Goal: Information Seeking & Learning: Learn about a topic

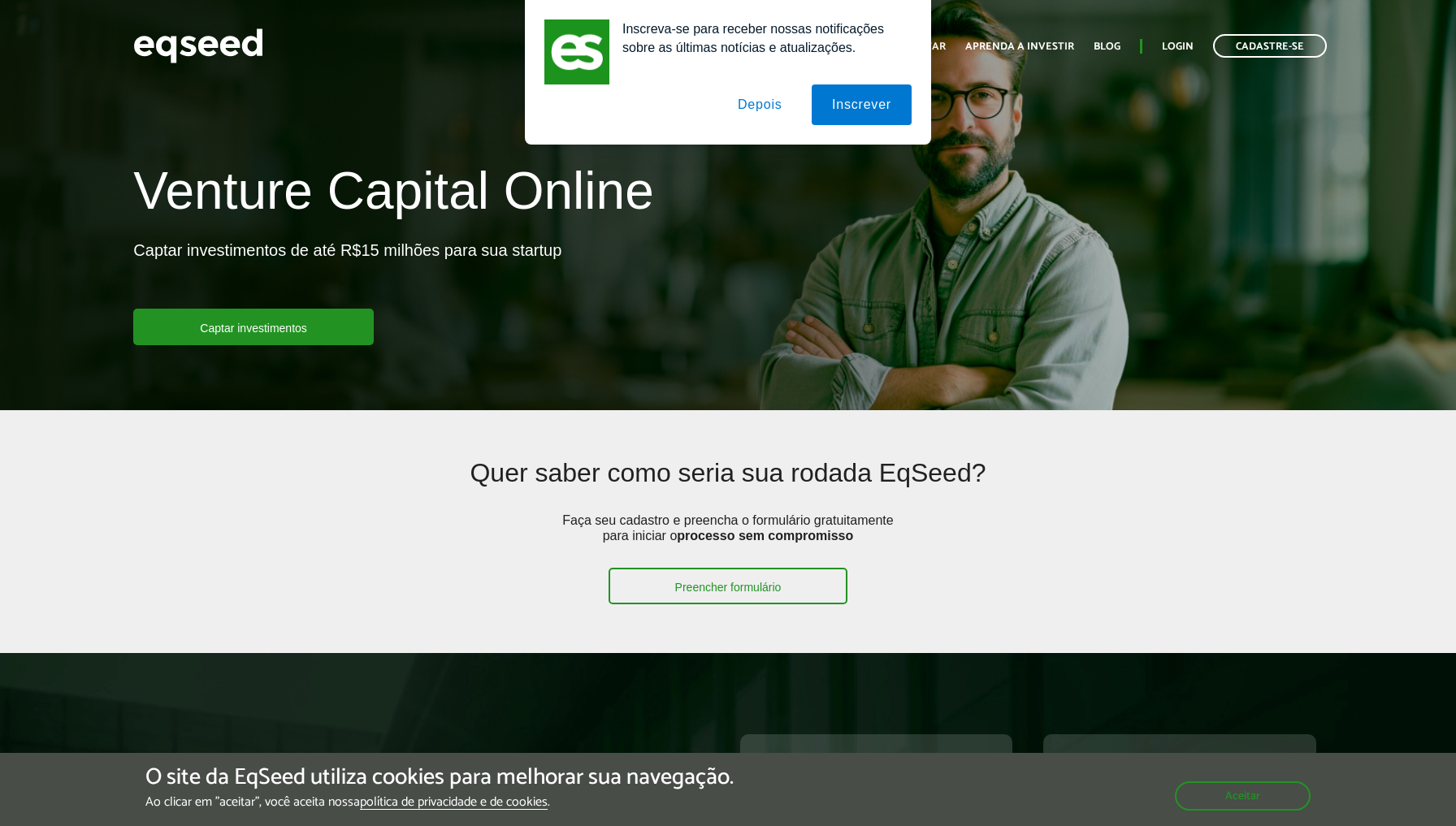
click at [757, 102] on button "Depois" at bounding box center [759, 105] width 85 height 41
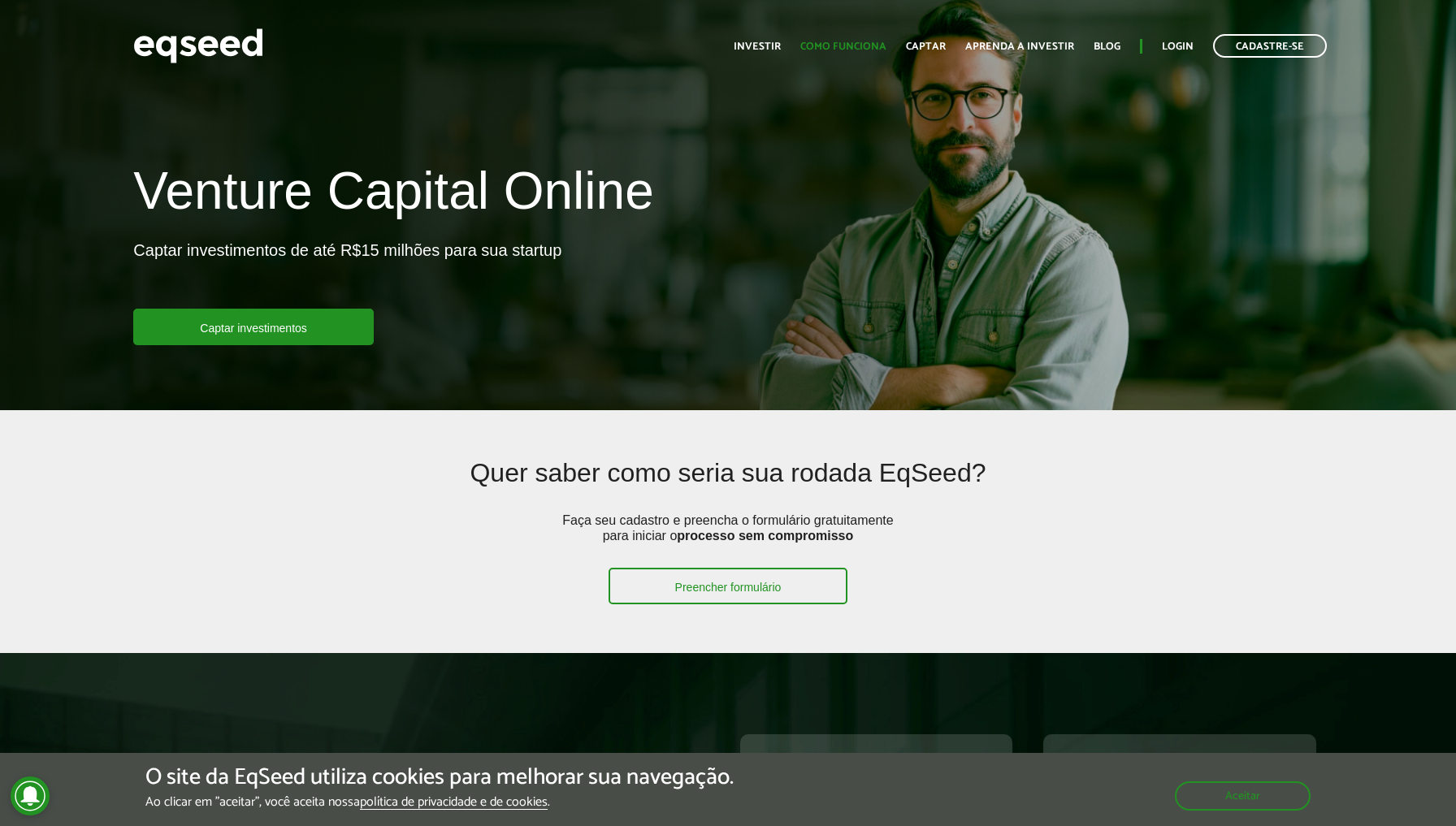
click at [855, 46] on link "Como funciona" at bounding box center [843, 47] width 86 height 10
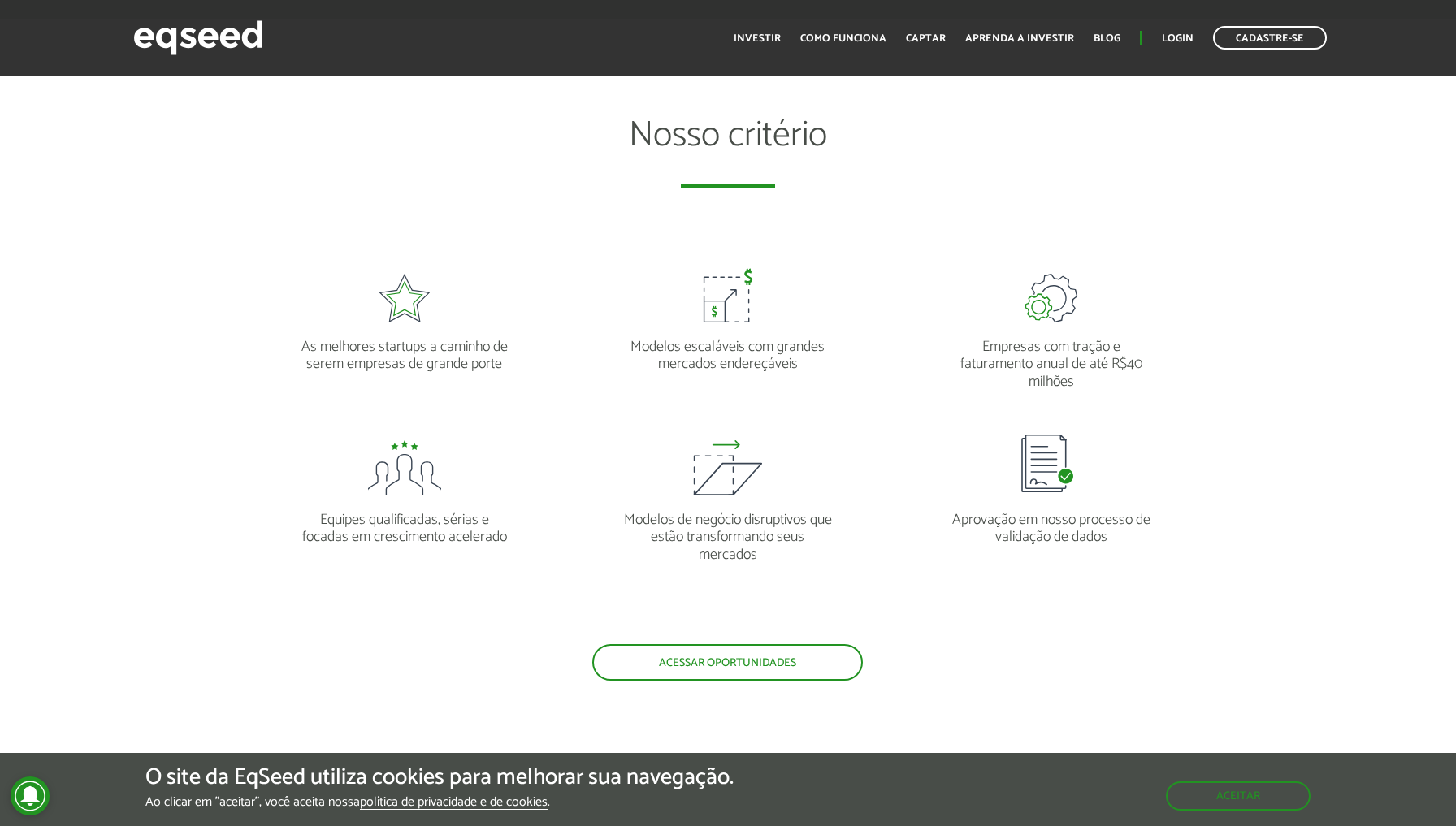
scroll to position [1452, 0]
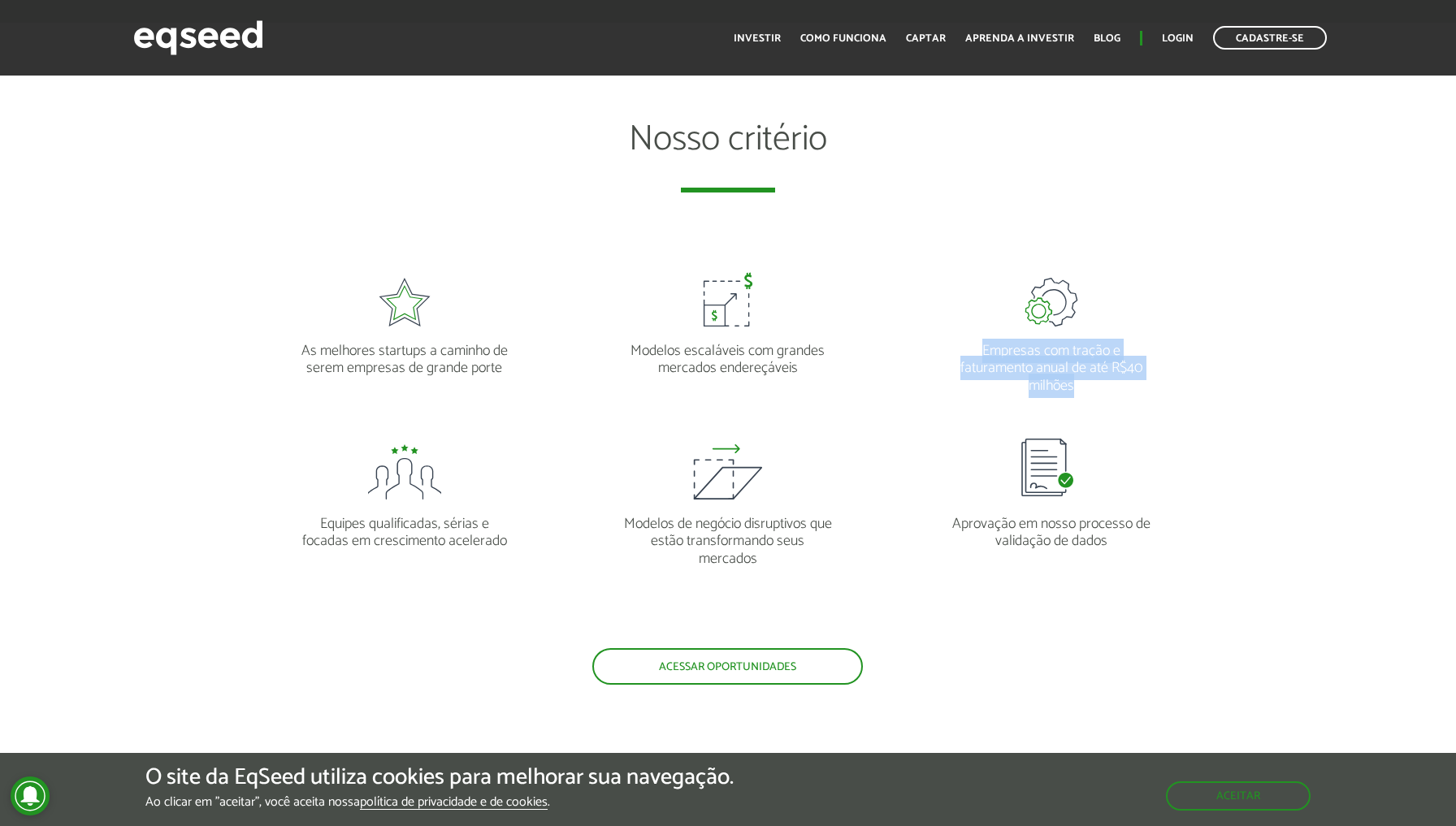
drag, startPoint x: 1104, startPoint y: 385, endPoint x: 975, endPoint y: 339, distance: 137.0
click at [975, 339] on p "Empresas com tração e faturamento anual de até R$40 milhões" at bounding box center [1051, 361] width 210 height 69
click at [978, 361] on p "Empresas com tração e faturamento anual de até R$40 milhões" at bounding box center [1051, 361] width 210 height 69
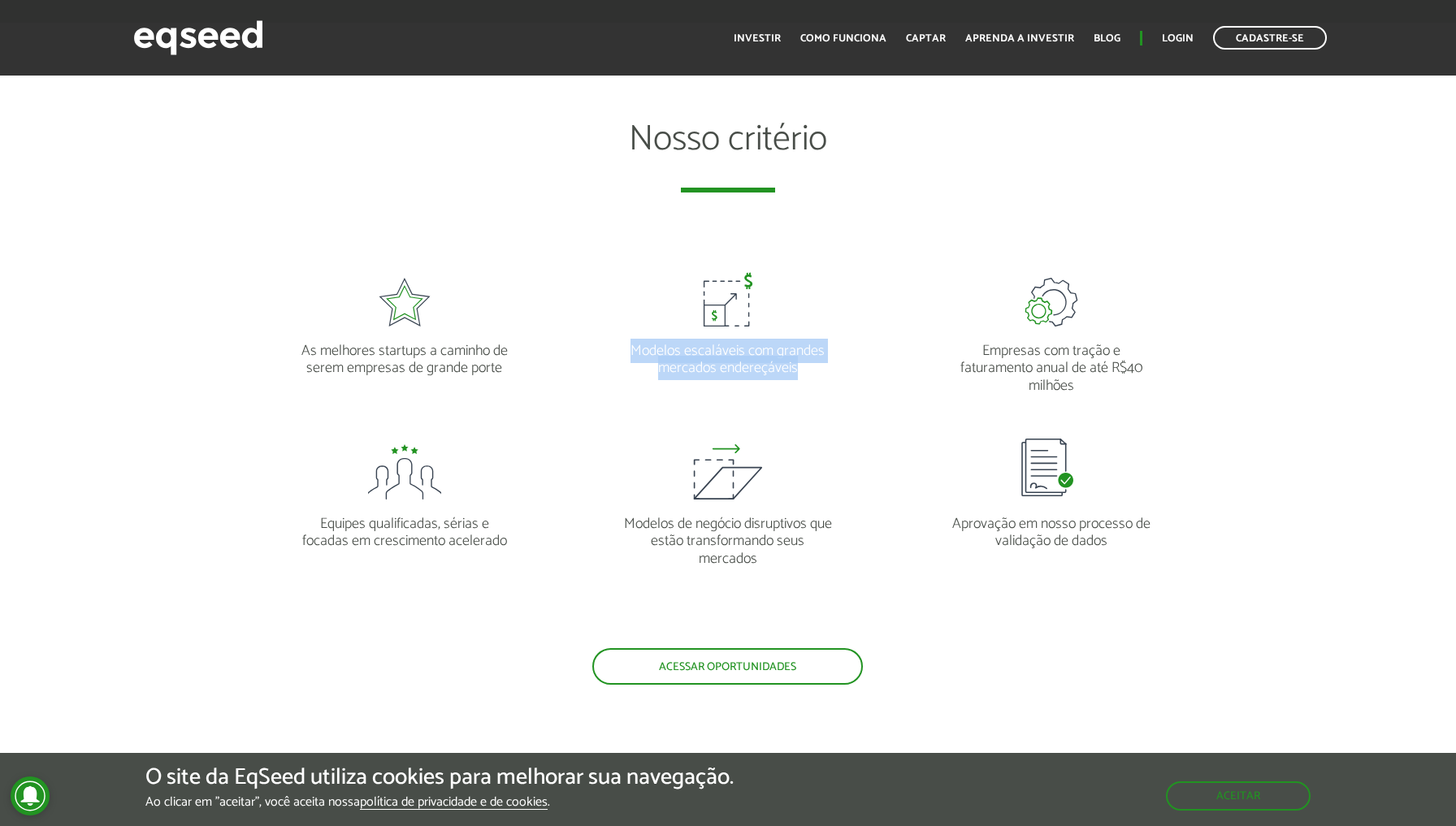
drag, startPoint x: 636, startPoint y: 353, endPoint x: 864, endPoint y: 380, distance: 229.6
click at [864, 380] on li "Modelos escaláveis com grandes mercados endereçáveis" at bounding box center [728, 323] width 323 height 140
drag, startPoint x: 825, startPoint y: 373, endPoint x: 581, endPoint y: 346, distance: 245.5
click at [581, 346] on div "Modelos escaláveis com grandes mercados endereçáveis" at bounding box center [727, 315] width 299 height 124
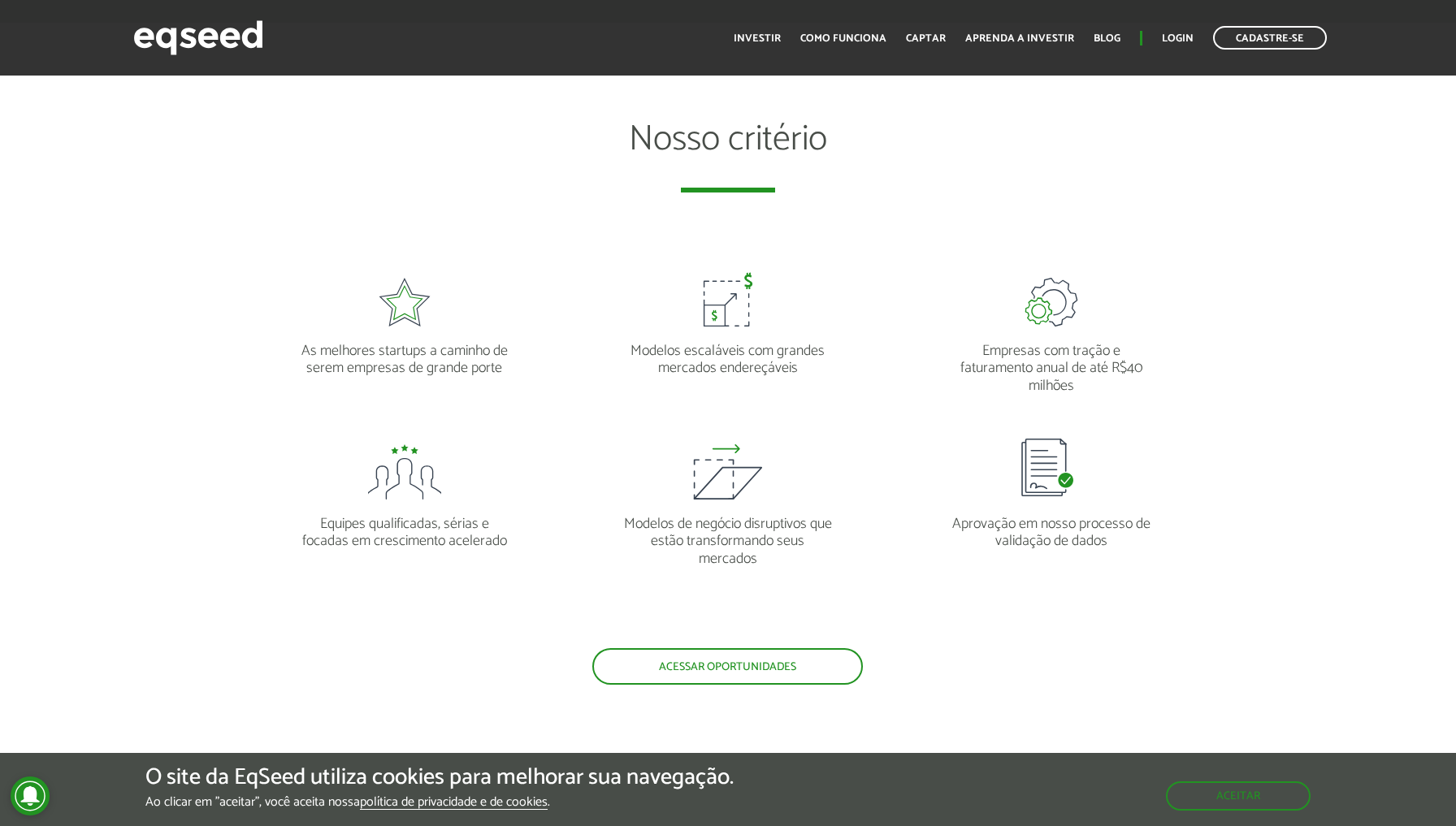
click at [647, 384] on li "Modelos escaláveis com grandes mercados endereçáveis" at bounding box center [728, 323] width 323 height 140
drag, startPoint x: 315, startPoint y: 348, endPoint x: 559, endPoint y: 376, distance: 245.6
click at [559, 376] on li "As melhores startups a caminho de serem empresas de grande porte" at bounding box center [405, 323] width 323 height 140
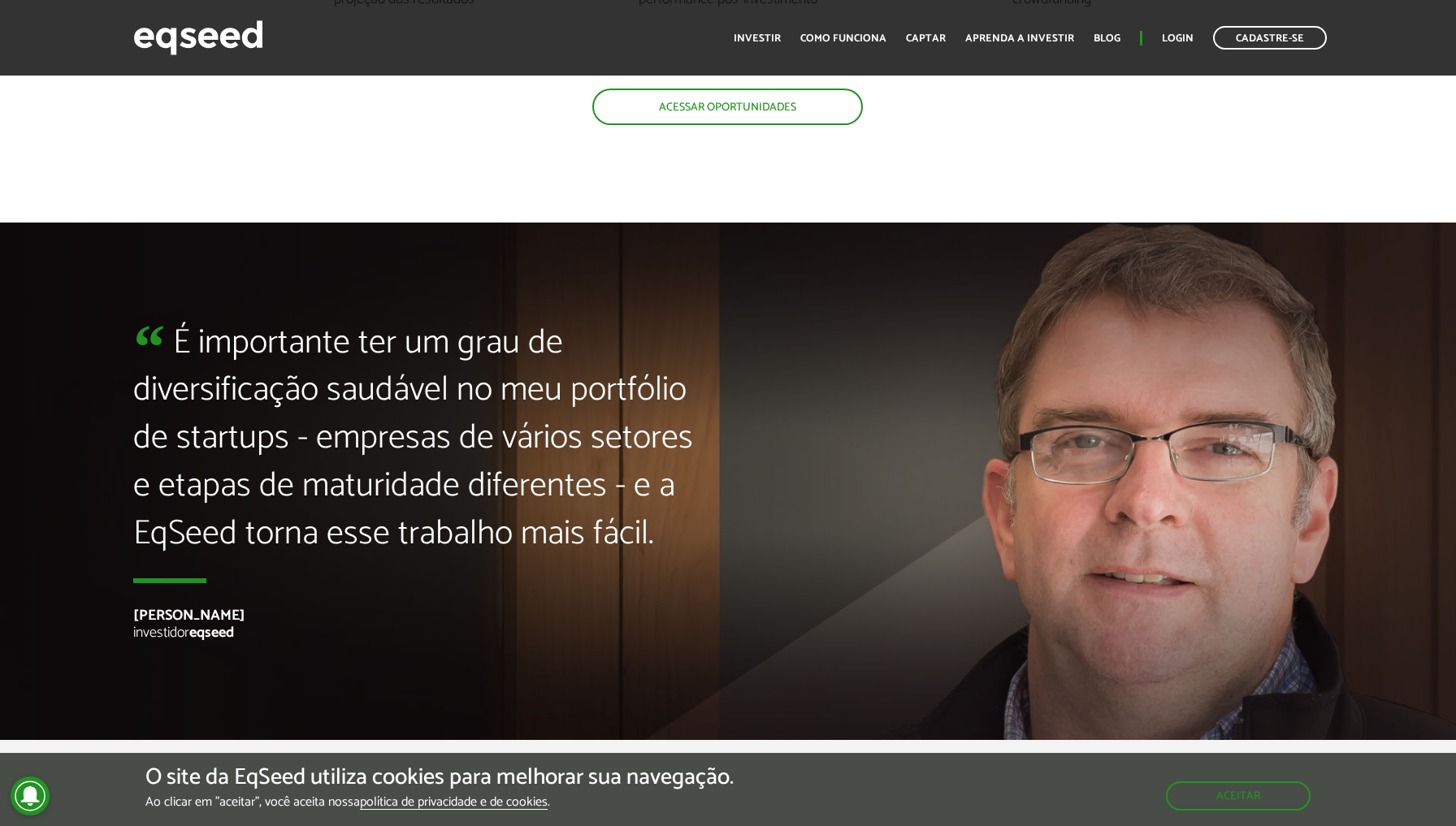
scroll to position [3960, 0]
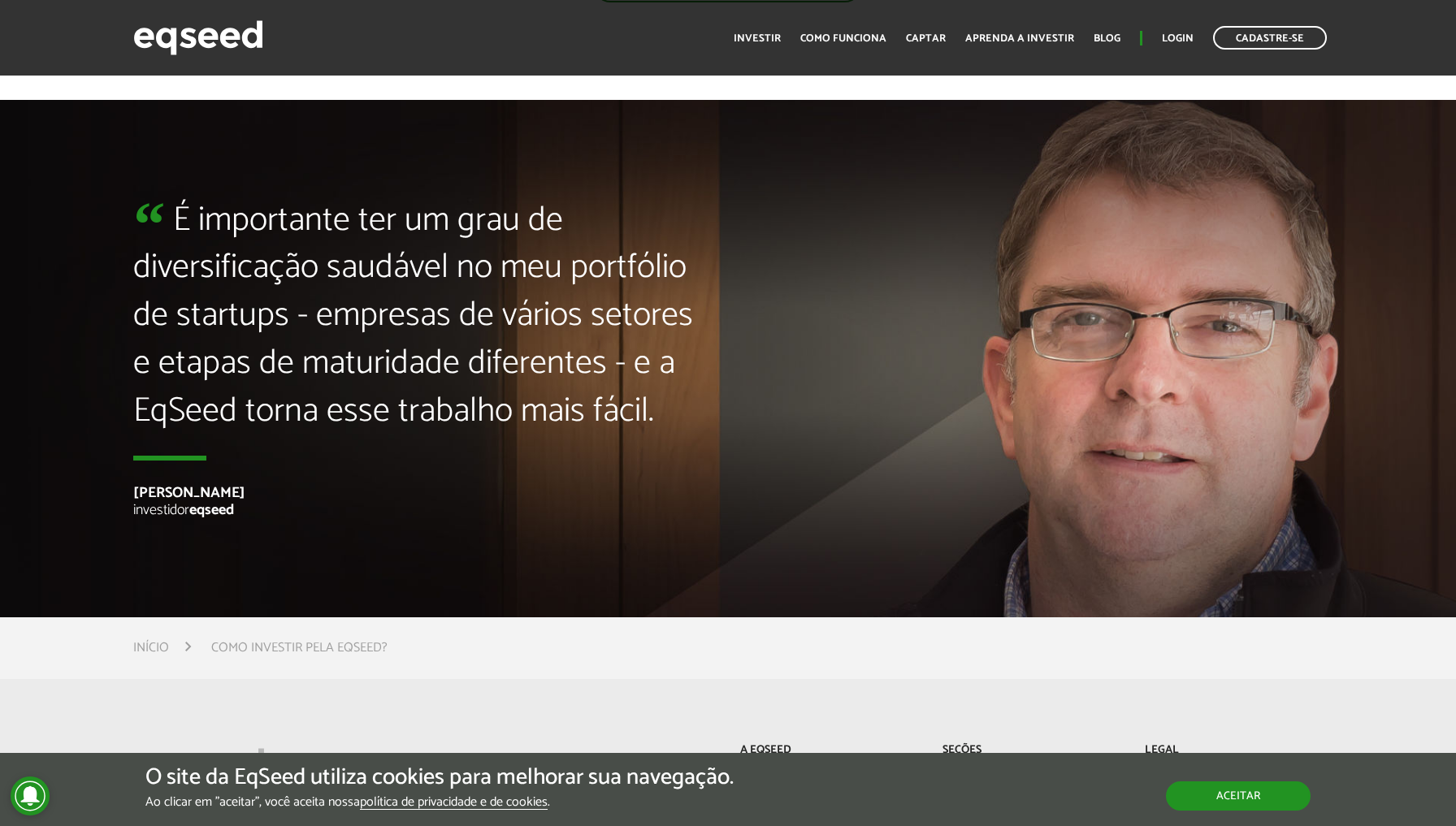
click at [1255, 790] on button "Aceitar" at bounding box center [1238, 796] width 145 height 30
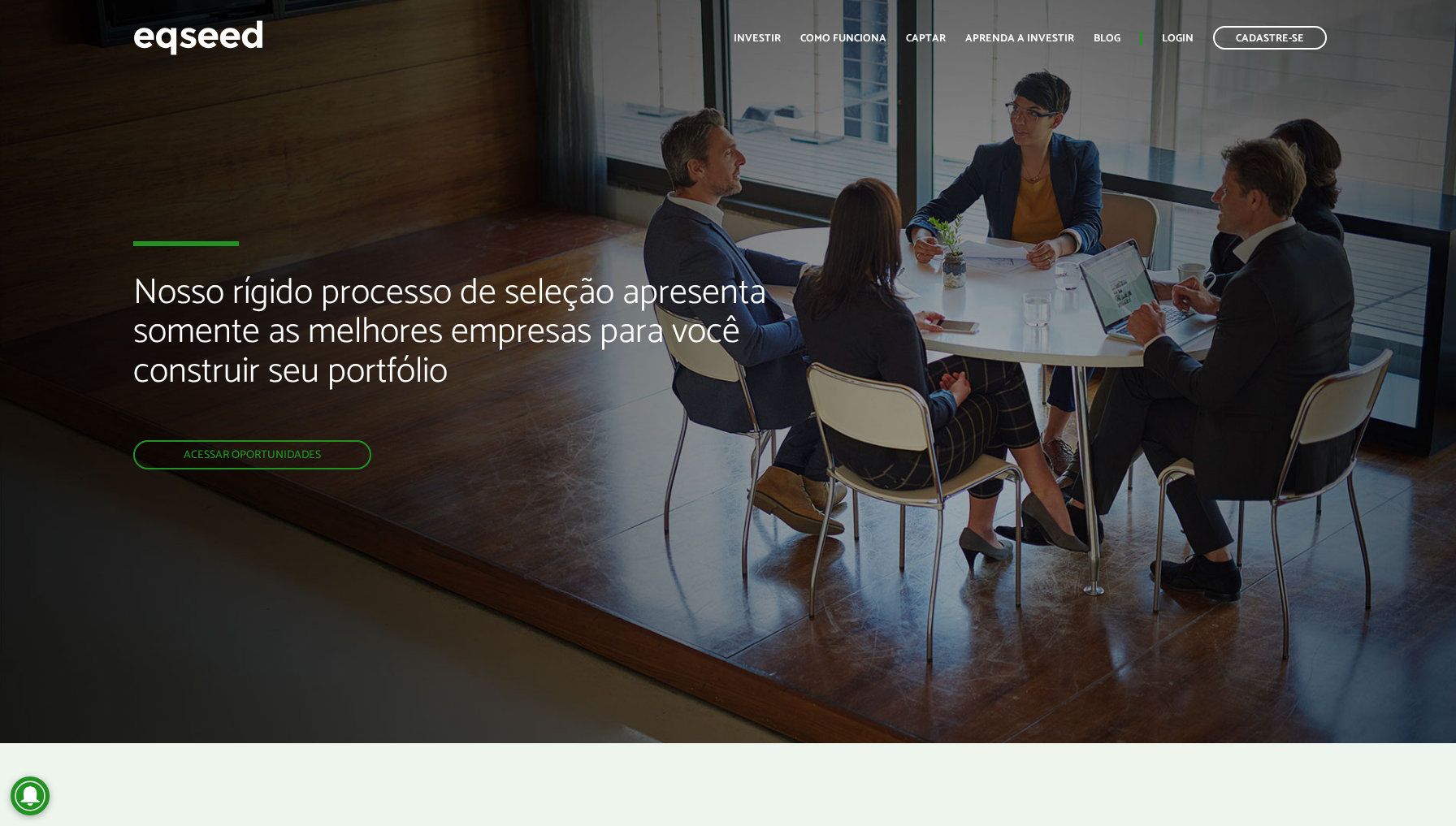
scroll to position [0, 0]
click at [853, 41] on link "Como funciona" at bounding box center [843, 38] width 86 height 10
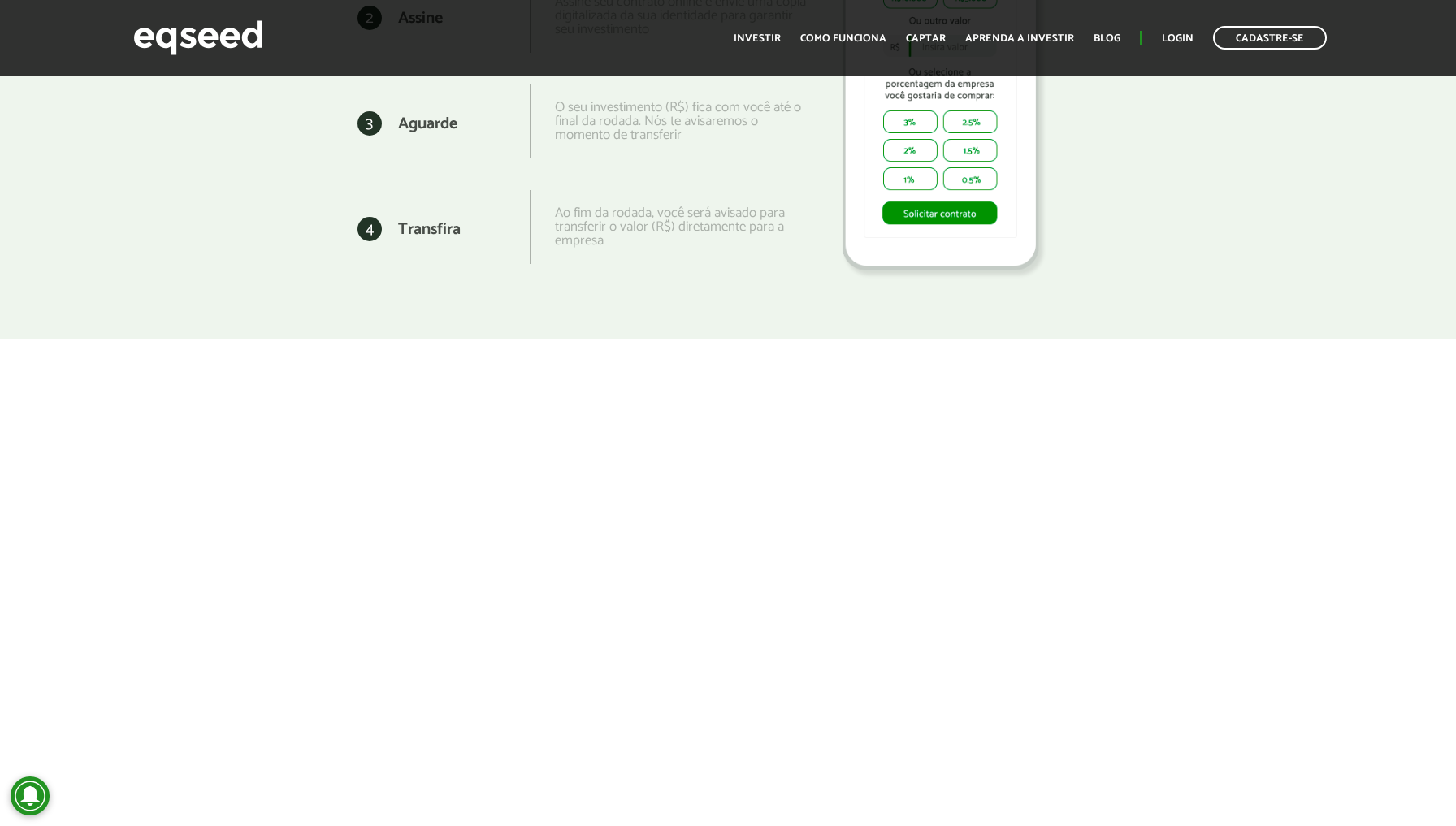
scroll to position [2515, 0]
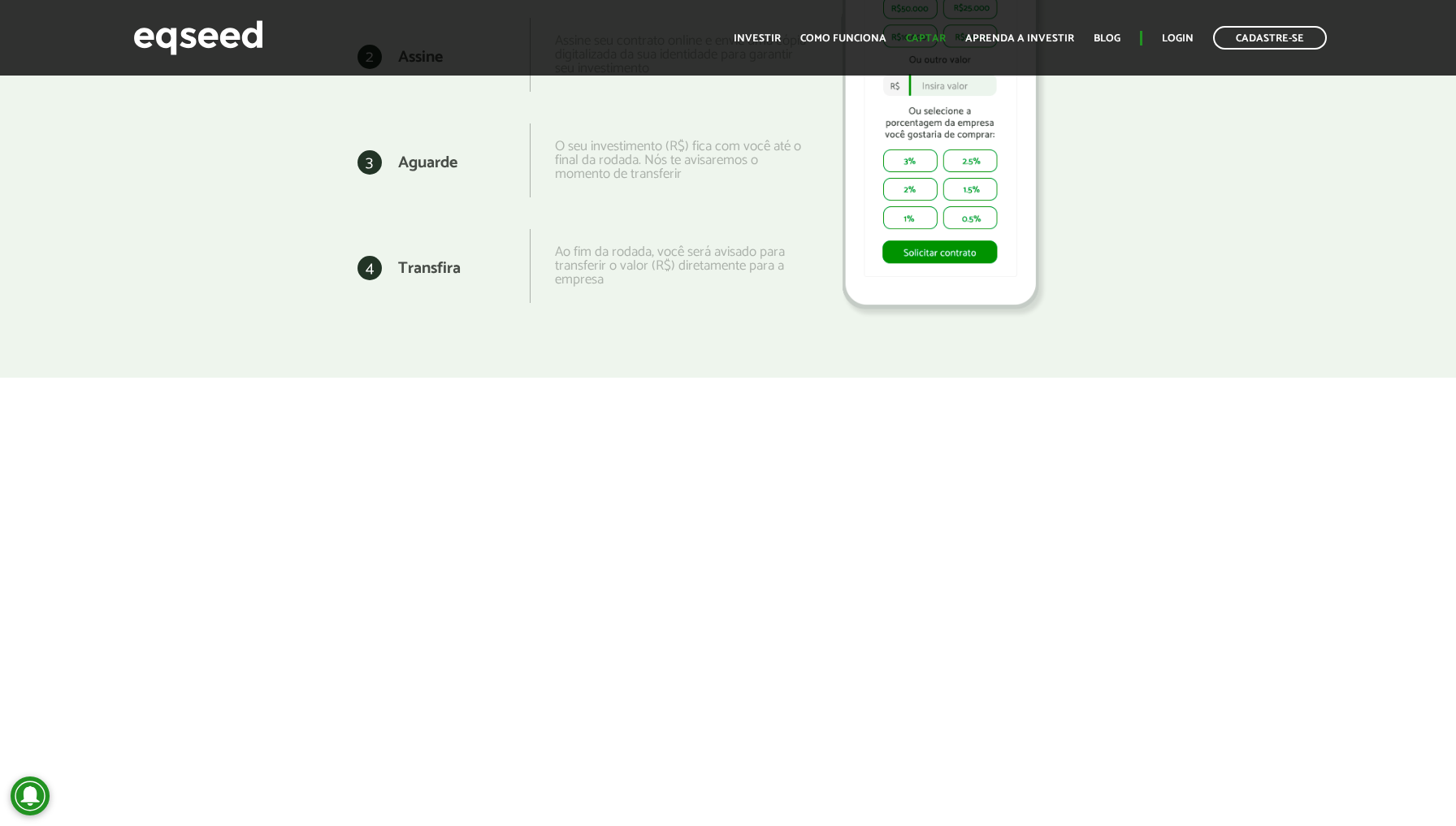
click at [922, 36] on link "Captar" at bounding box center [925, 38] width 40 height 10
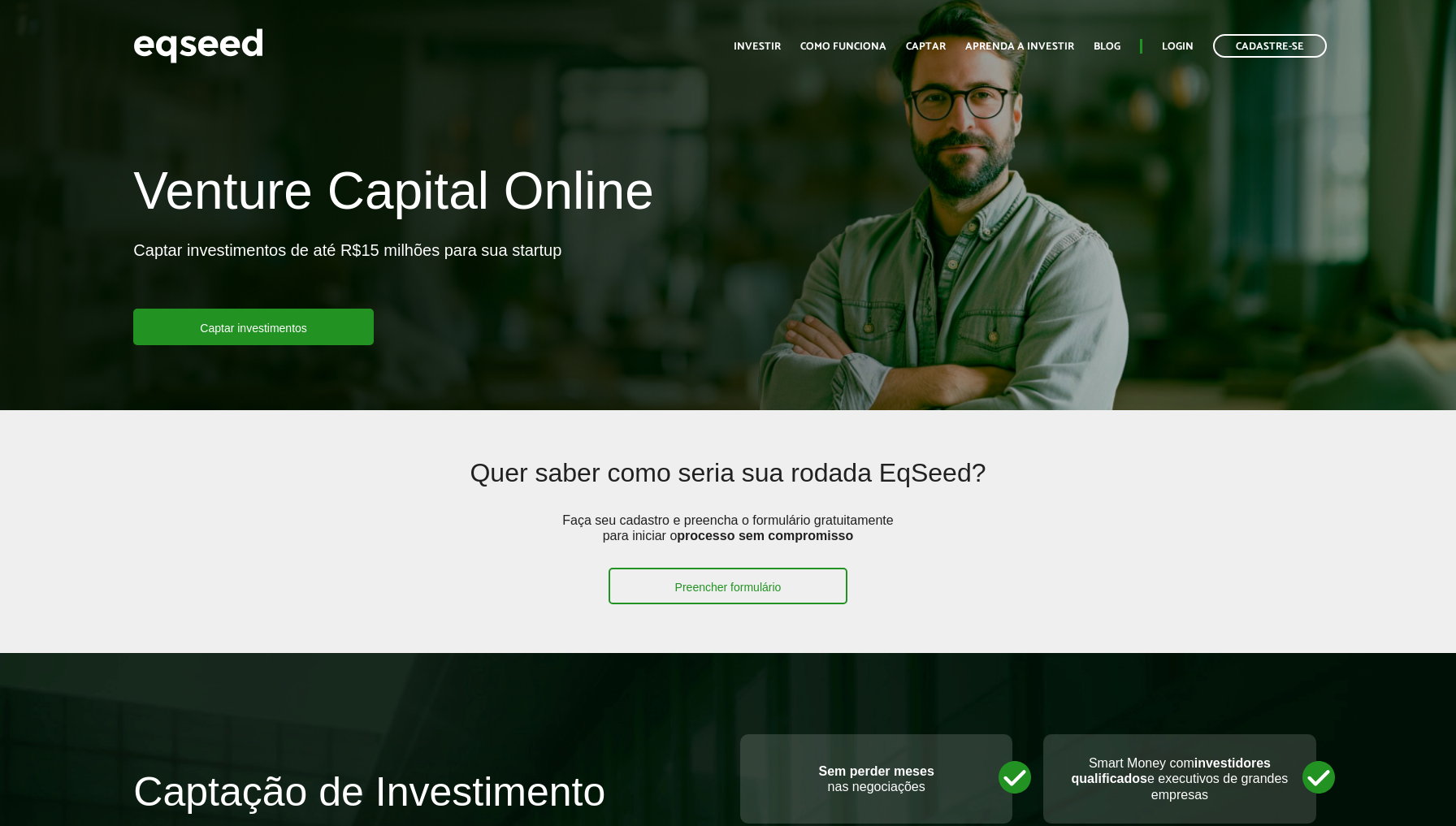
click at [759, 51] on link "Investir" at bounding box center [757, 47] width 47 height 10
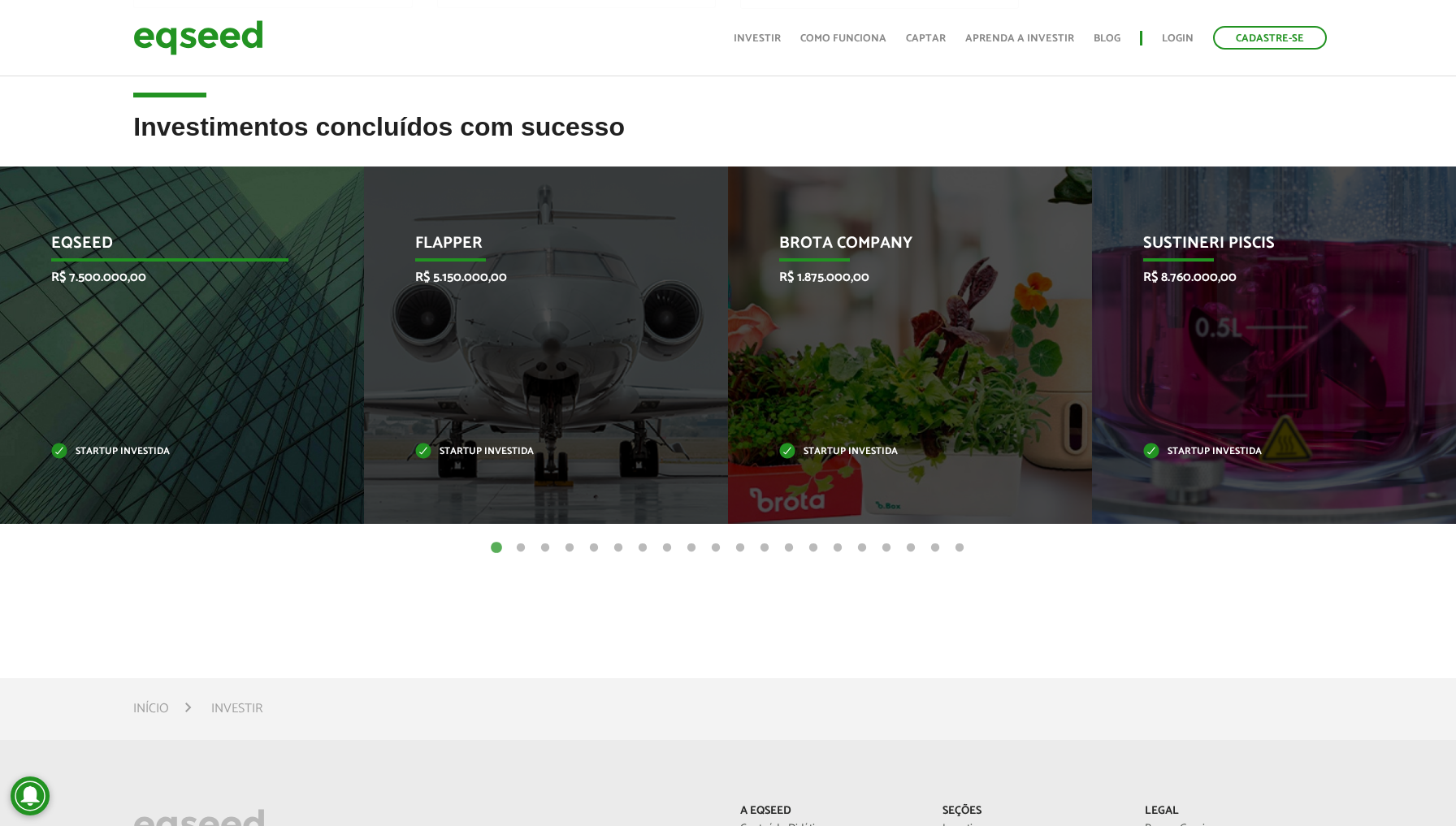
scroll to position [637, 0]
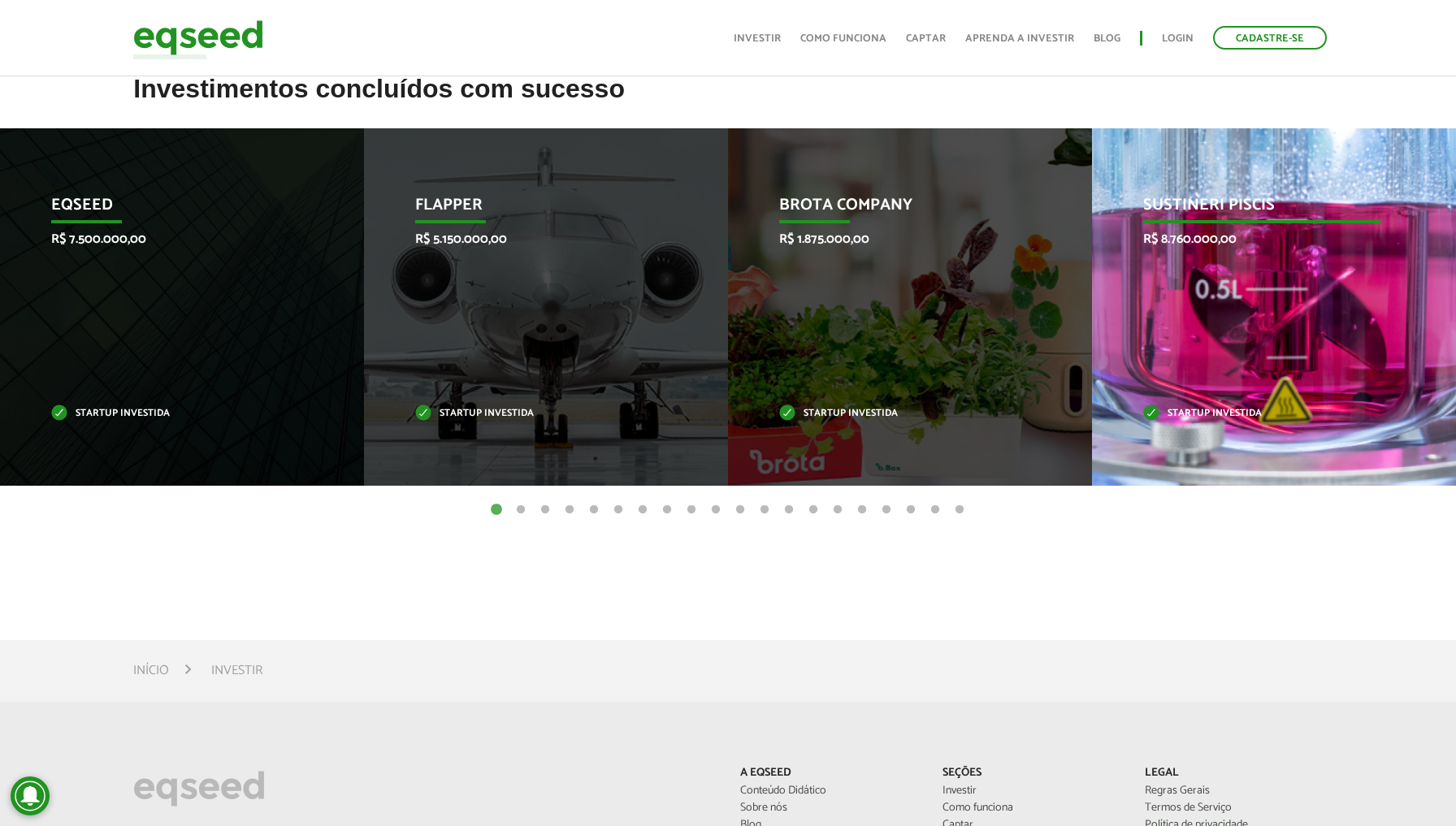
click at [1211, 212] on p "Sustineri Piscis" at bounding box center [1261, 209] width 238 height 28
click at [1237, 284] on div "Sustineri Piscis R$ 8.760.000,00 Startup investida" at bounding box center [1261, 307] width 339 height 357
click at [1205, 241] on p "R$ 8.760.000,00" at bounding box center [1261, 239] width 238 height 15
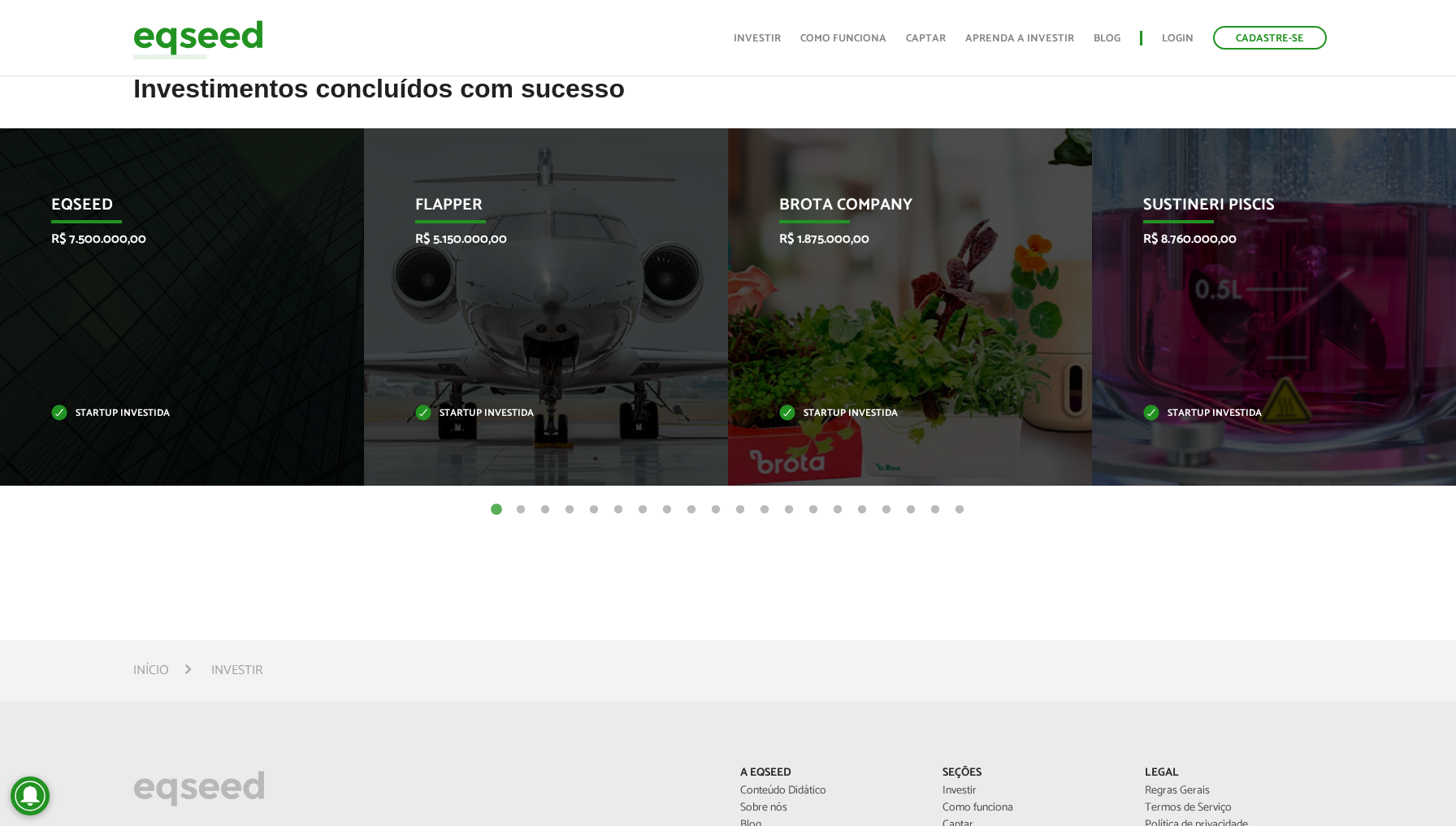
click at [519, 509] on button "2" at bounding box center [520, 509] width 16 height 16
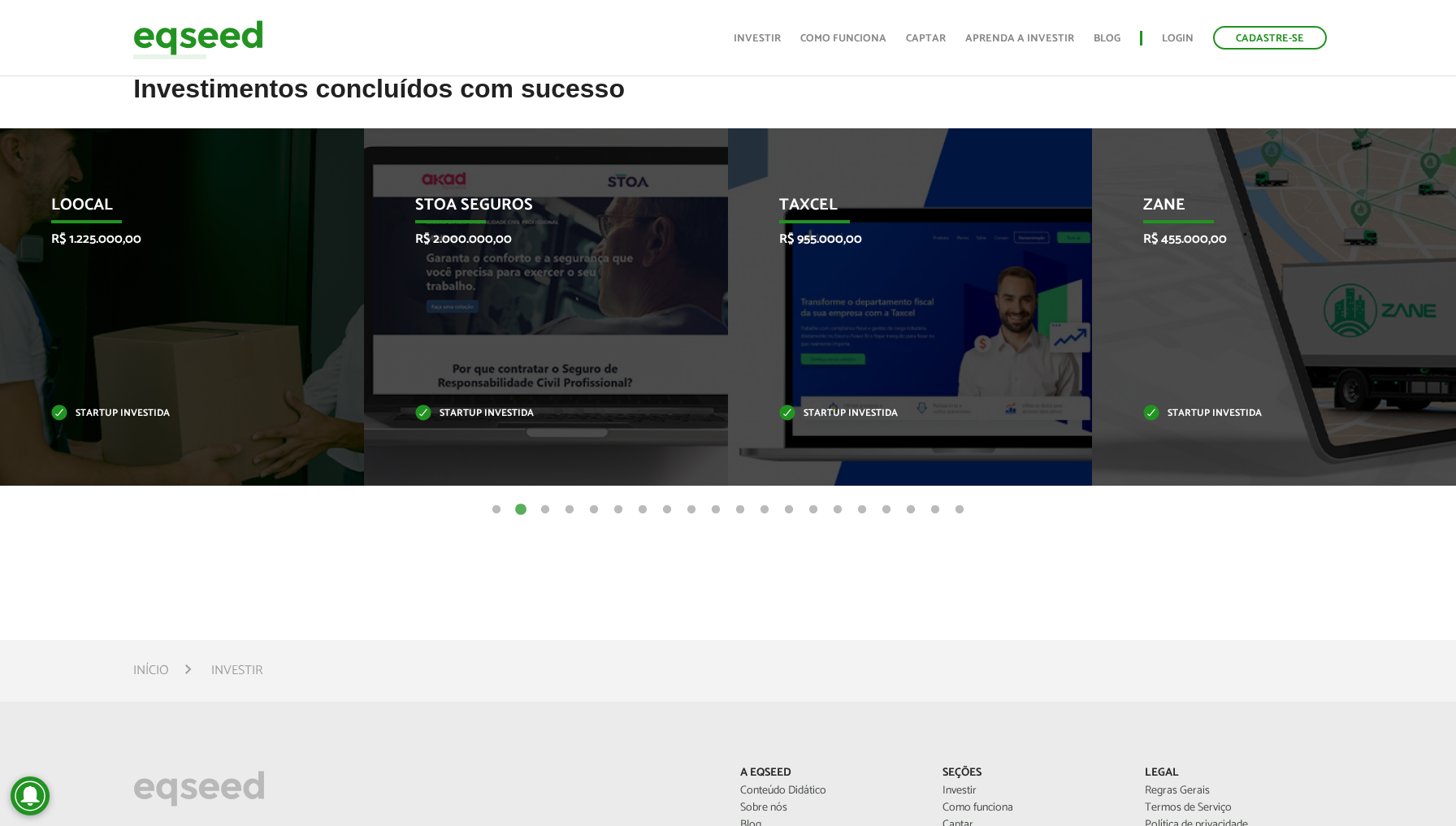
click at [545, 507] on button "3" at bounding box center [544, 509] width 16 height 16
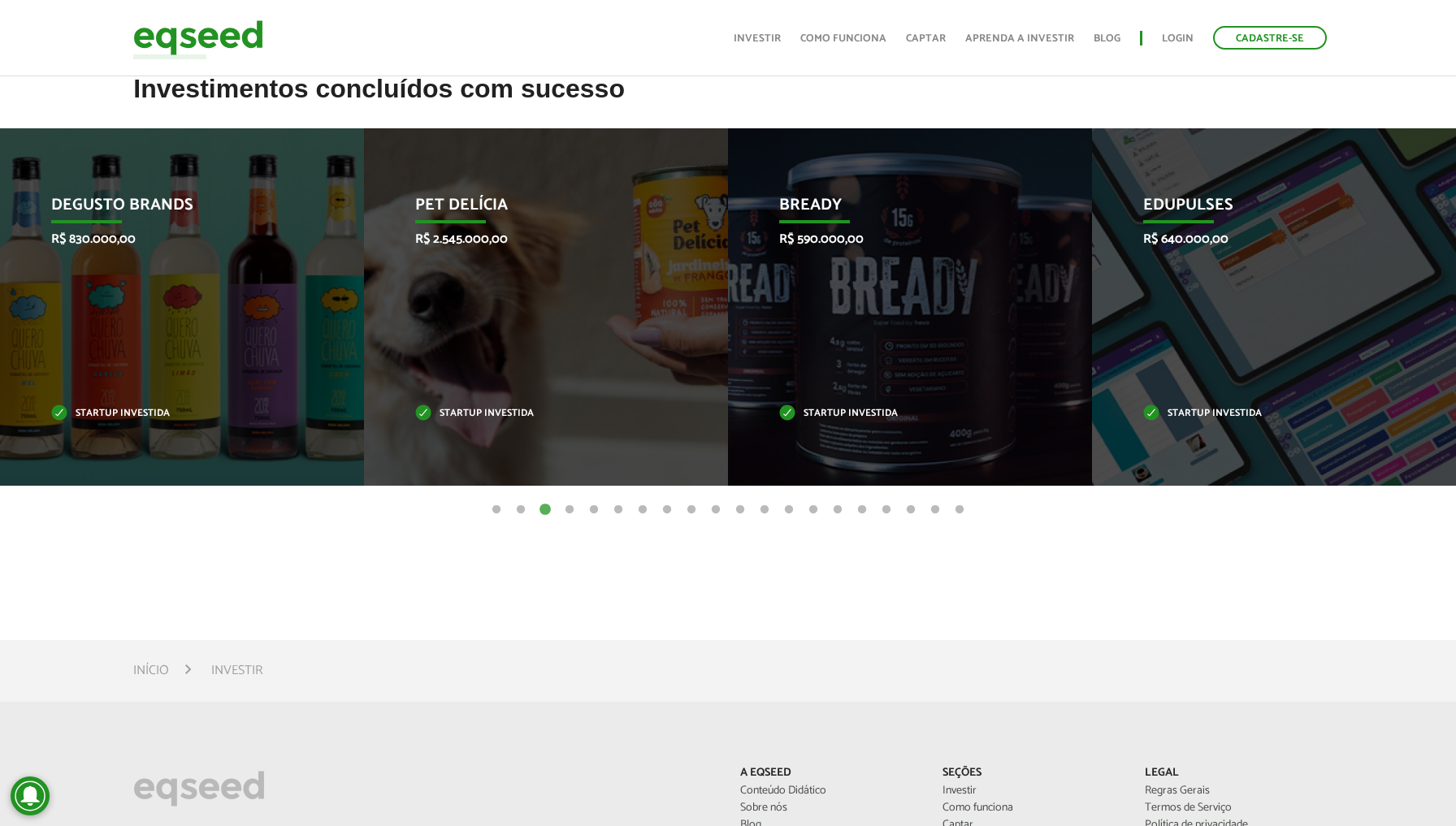
click at [571, 509] on button "4" at bounding box center [569, 509] width 16 height 16
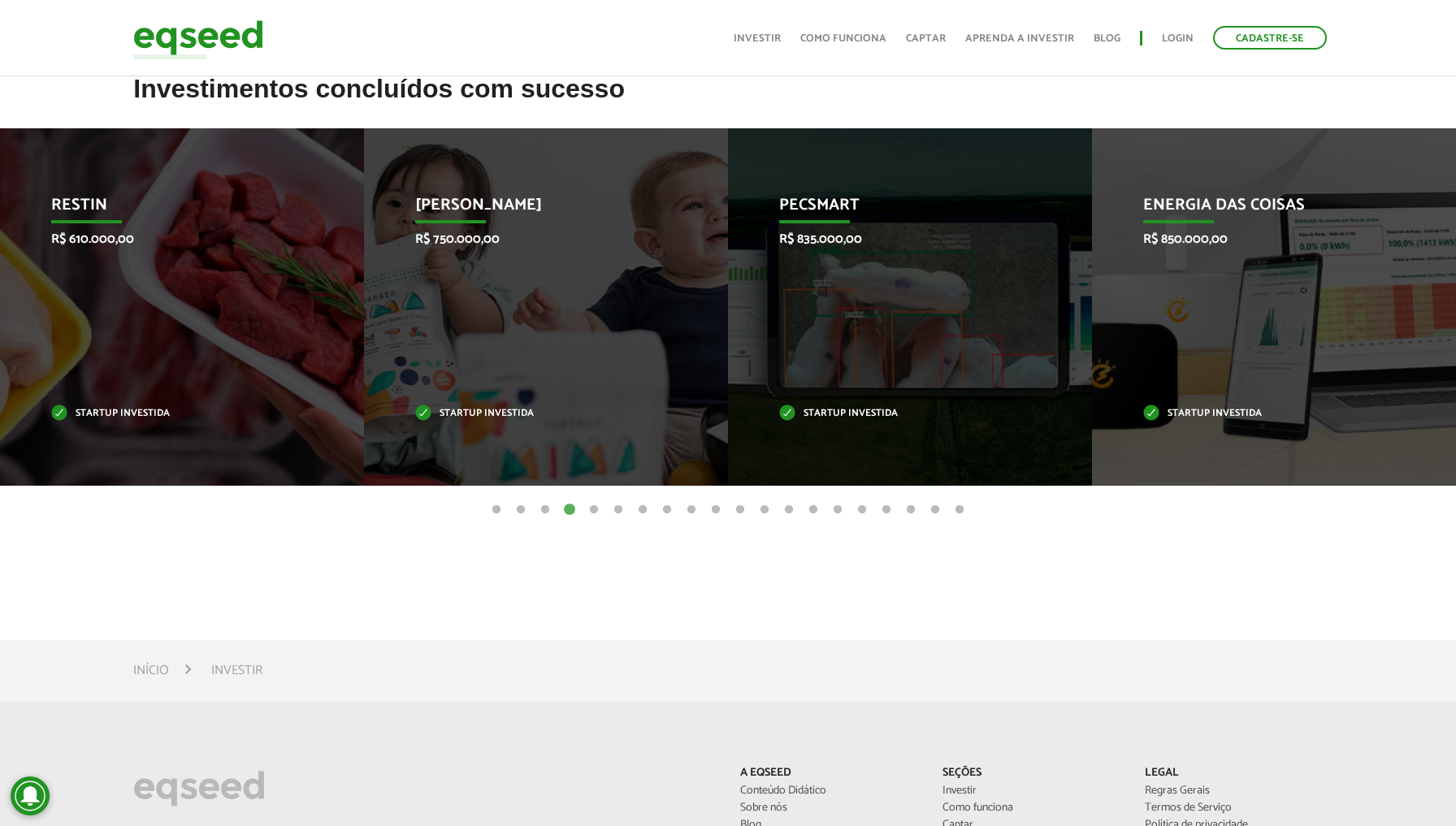
click at [591, 507] on button "5" at bounding box center [593, 509] width 16 height 16
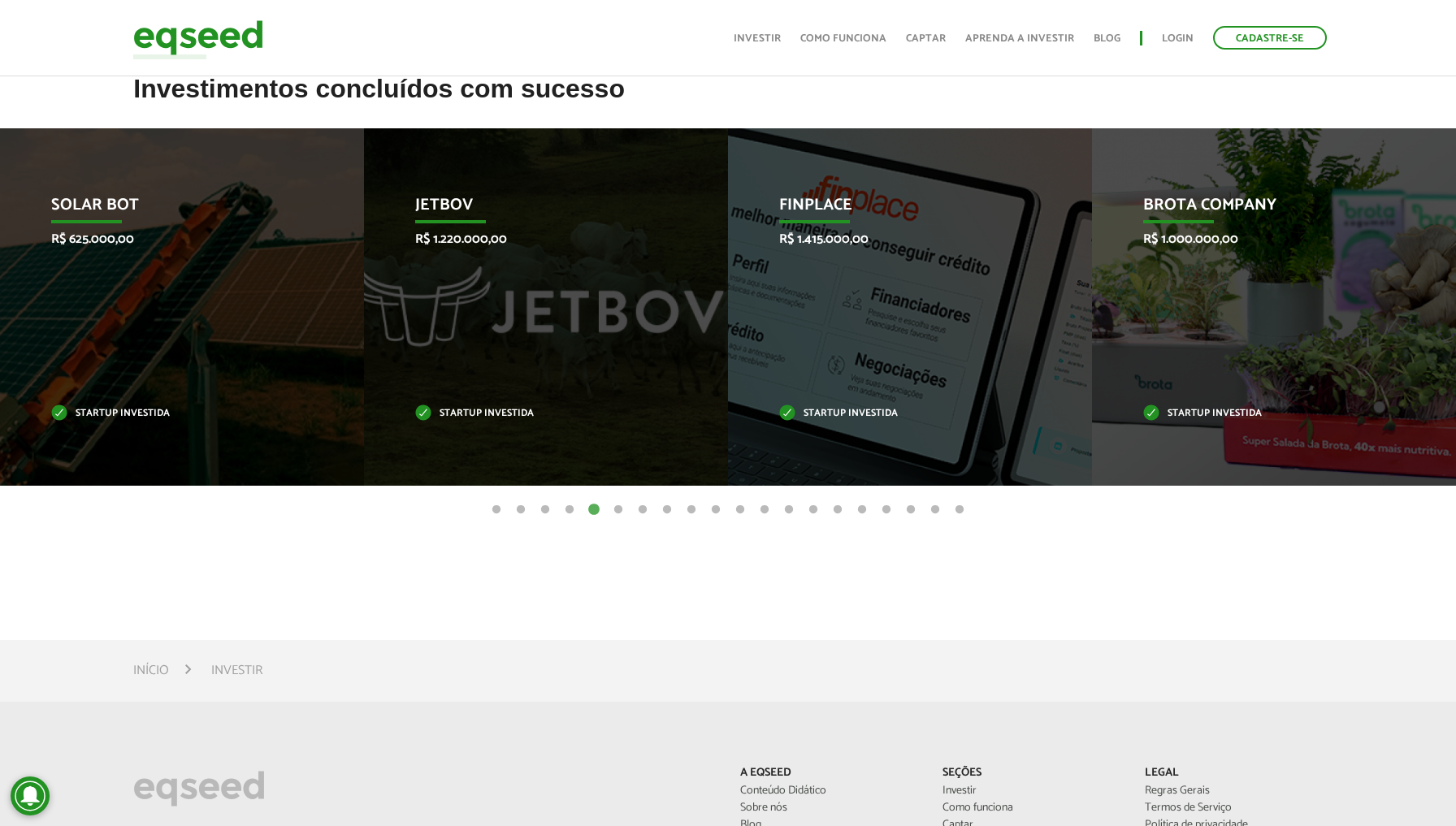
click at [618, 504] on button "6" at bounding box center [618, 509] width 16 height 16
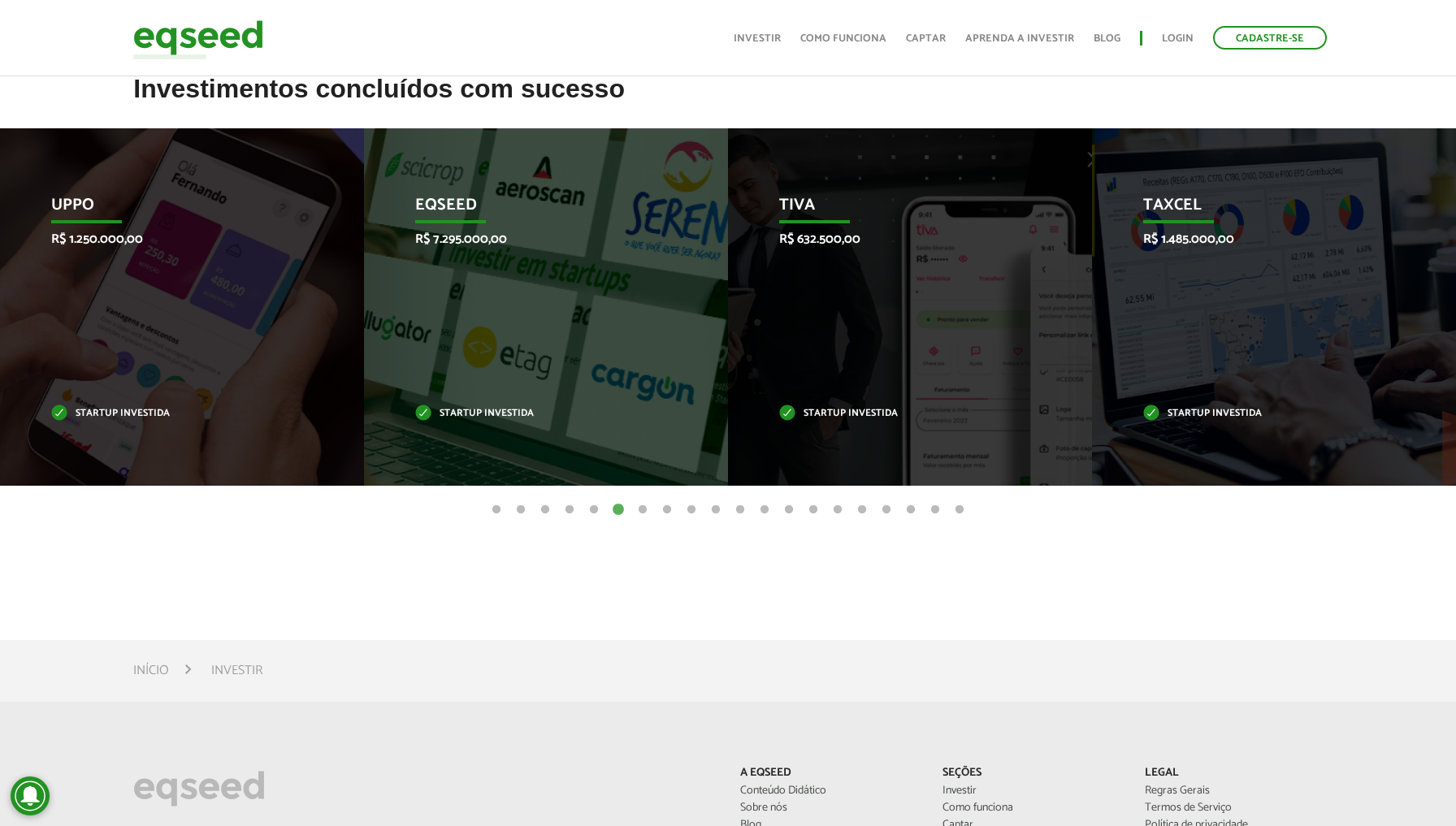
click at [641, 507] on button "7" at bounding box center [642, 509] width 16 height 16
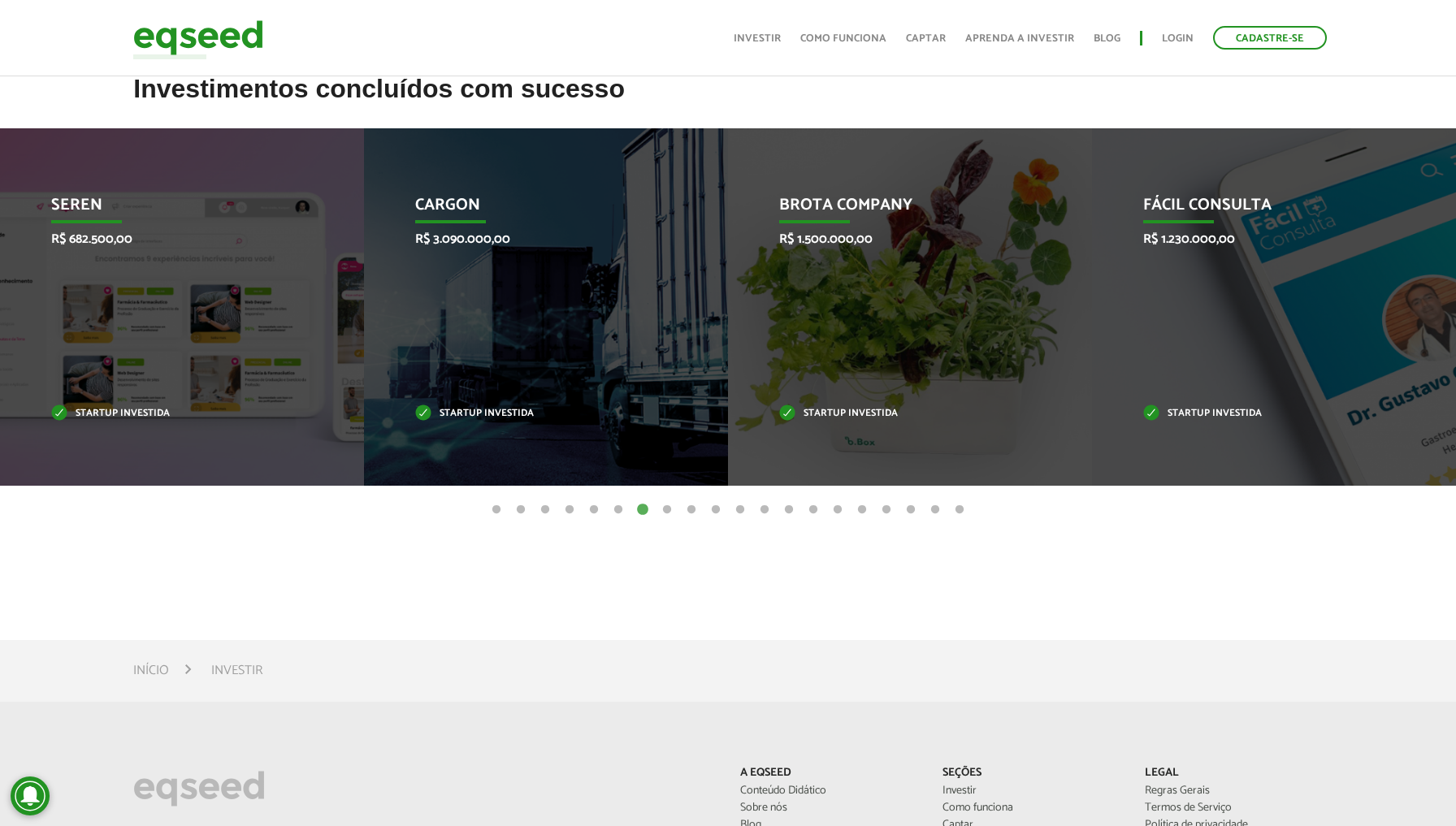
click at [665, 509] on button "8" at bounding box center [666, 509] width 16 height 16
